Goal: Task Accomplishment & Management: Use online tool/utility

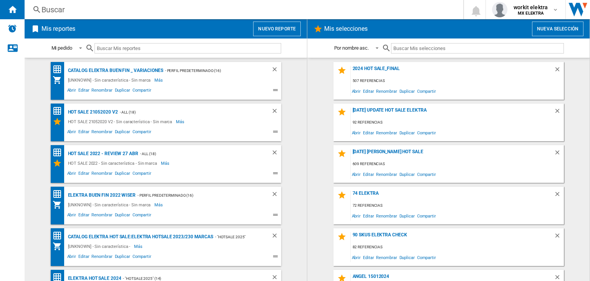
click at [270, 22] on button "Nuevo reporte" at bounding box center [277, 29] width 48 height 15
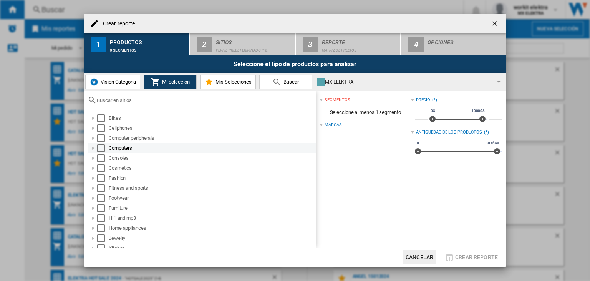
click at [101, 148] on div "Select" at bounding box center [101, 148] width 8 height 8
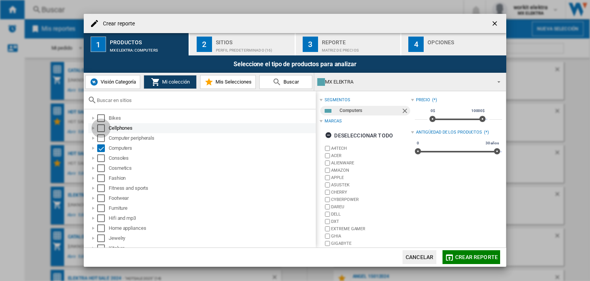
click at [99, 127] on div "Select" at bounding box center [101, 128] width 8 height 8
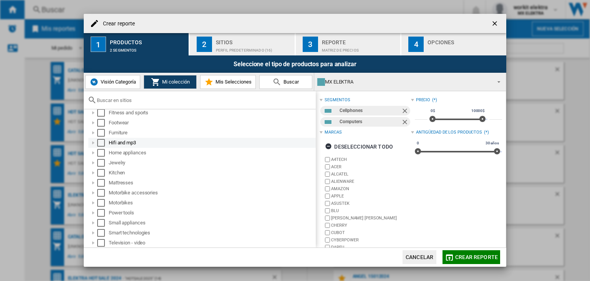
scroll to position [77, 0]
click at [103, 142] on div "Select" at bounding box center [101, 141] width 8 height 8
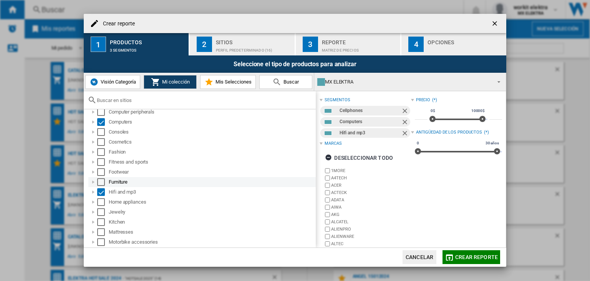
scroll to position [0, 0]
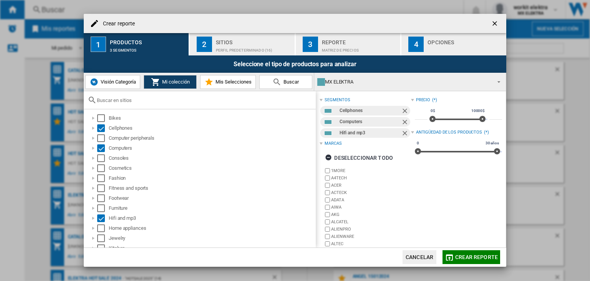
click at [235, 41] on div "Sitios" at bounding box center [254, 40] width 76 height 8
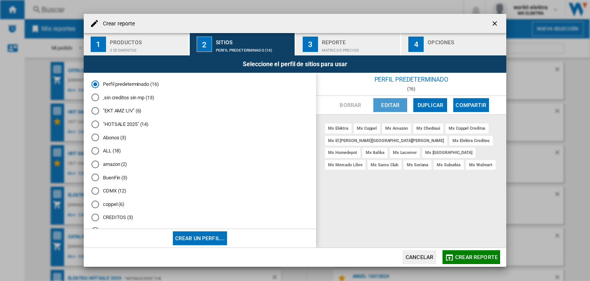
click at [393, 108] on button "Editar" at bounding box center [391, 105] width 34 height 14
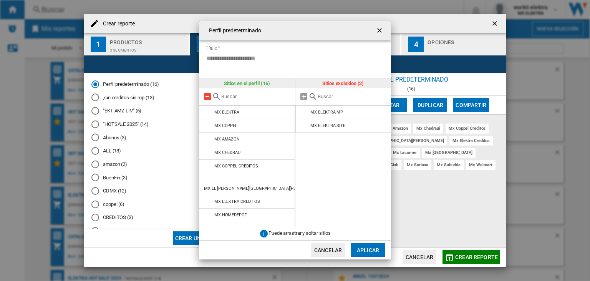
click at [208, 98] on md-icon at bounding box center [207, 96] width 9 height 9
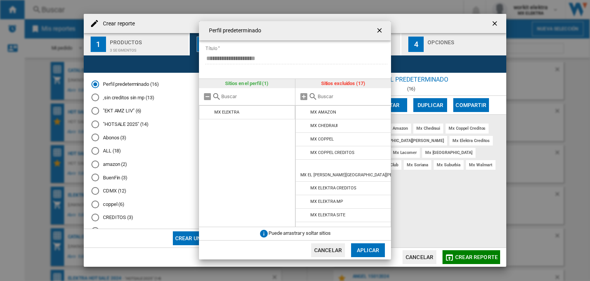
click at [337, 97] on input "text" at bounding box center [353, 96] width 70 height 6
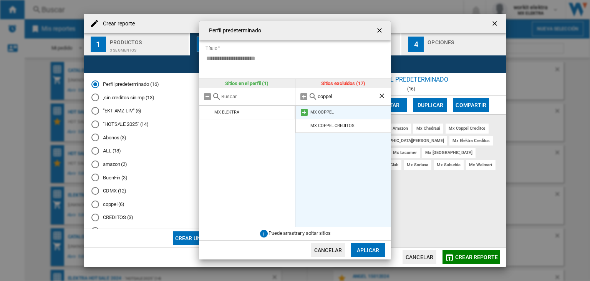
type input "coppel"
click at [305, 111] on md-icon at bounding box center [304, 112] width 9 height 9
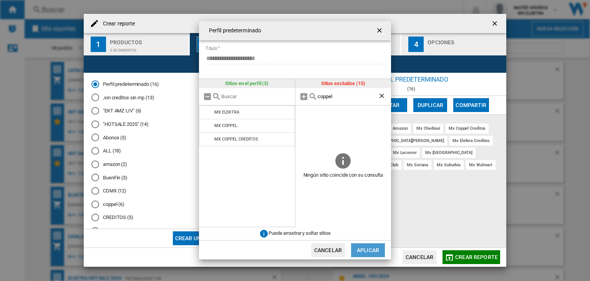
click at [361, 248] on button "Aplicar" at bounding box center [368, 250] width 34 height 14
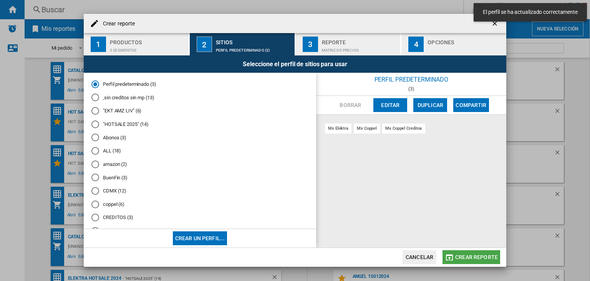
click at [469, 254] on span "Crear reporte" at bounding box center [476, 257] width 43 height 6
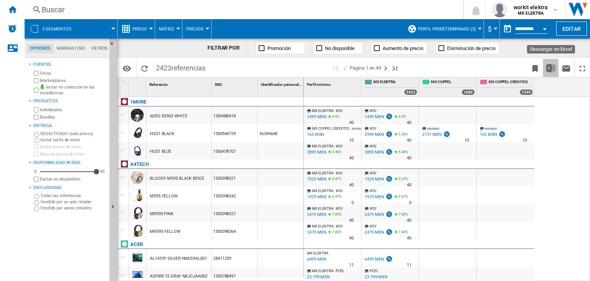
click at [547, 66] on img "Descargar en Excel" at bounding box center [551, 67] width 9 height 9
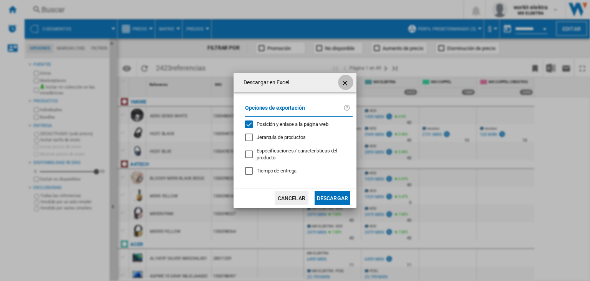
click at [346, 82] on ng-md-icon "getI18NText('BUTTONS.CLOSE_DIALOG')" at bounding box center [345, 82] width 9 height 9
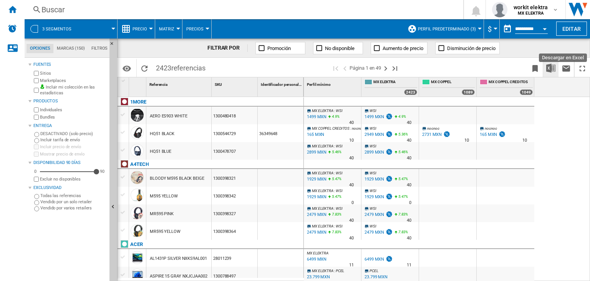
click at [555, 66] on img "Descargar en Excel" at bounding box center [551, 67] width 9 height 9
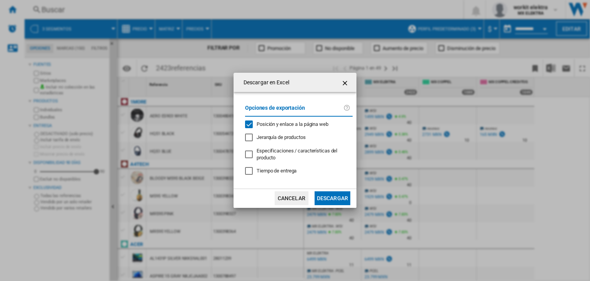
click at [329, 196] on button "Descargar" at bounding box center [333, 198] width 36 height 14
